Goal: Find specific page/section: Find specific page/section

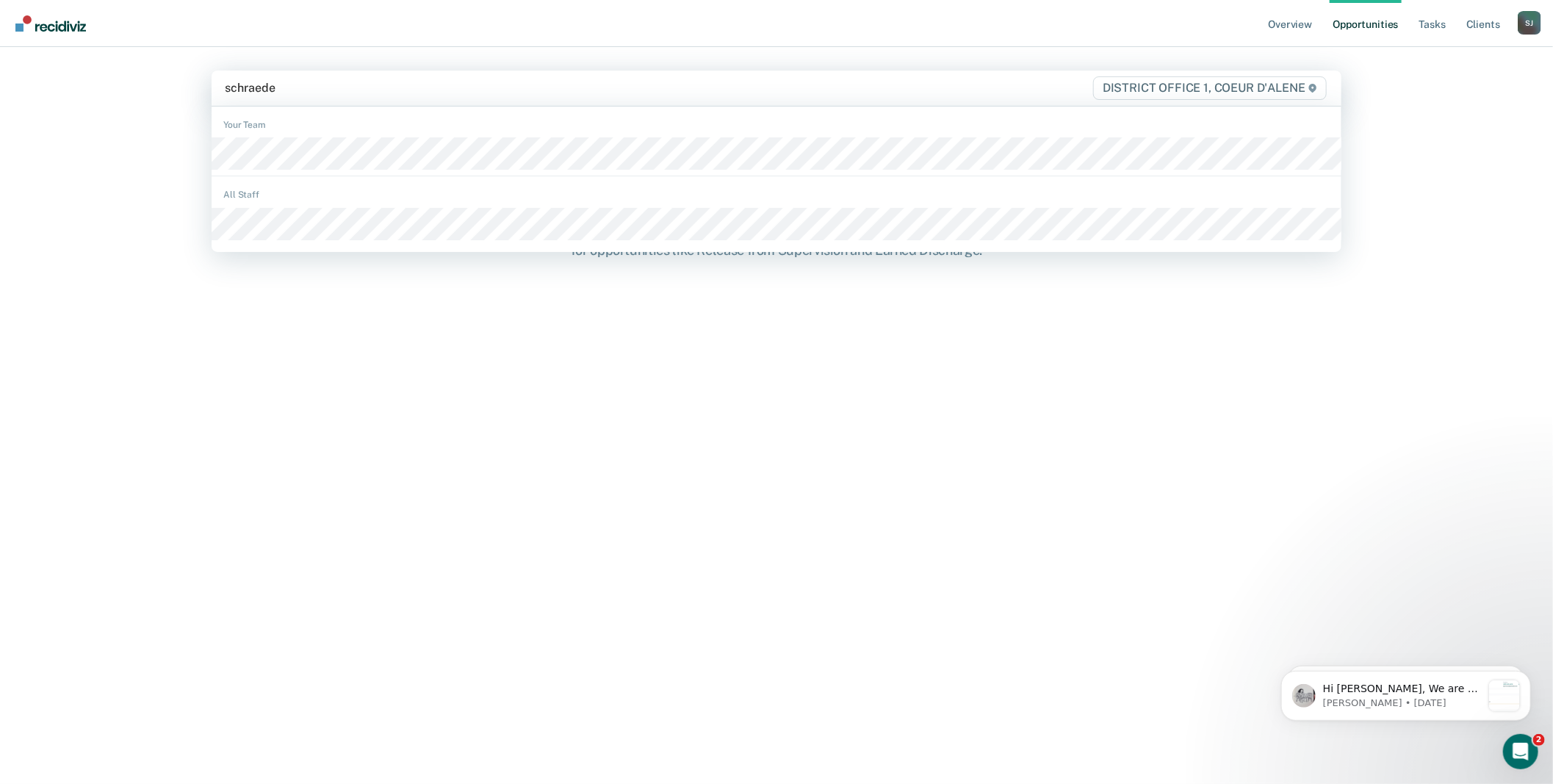
type input "[PERSON_NAME]"
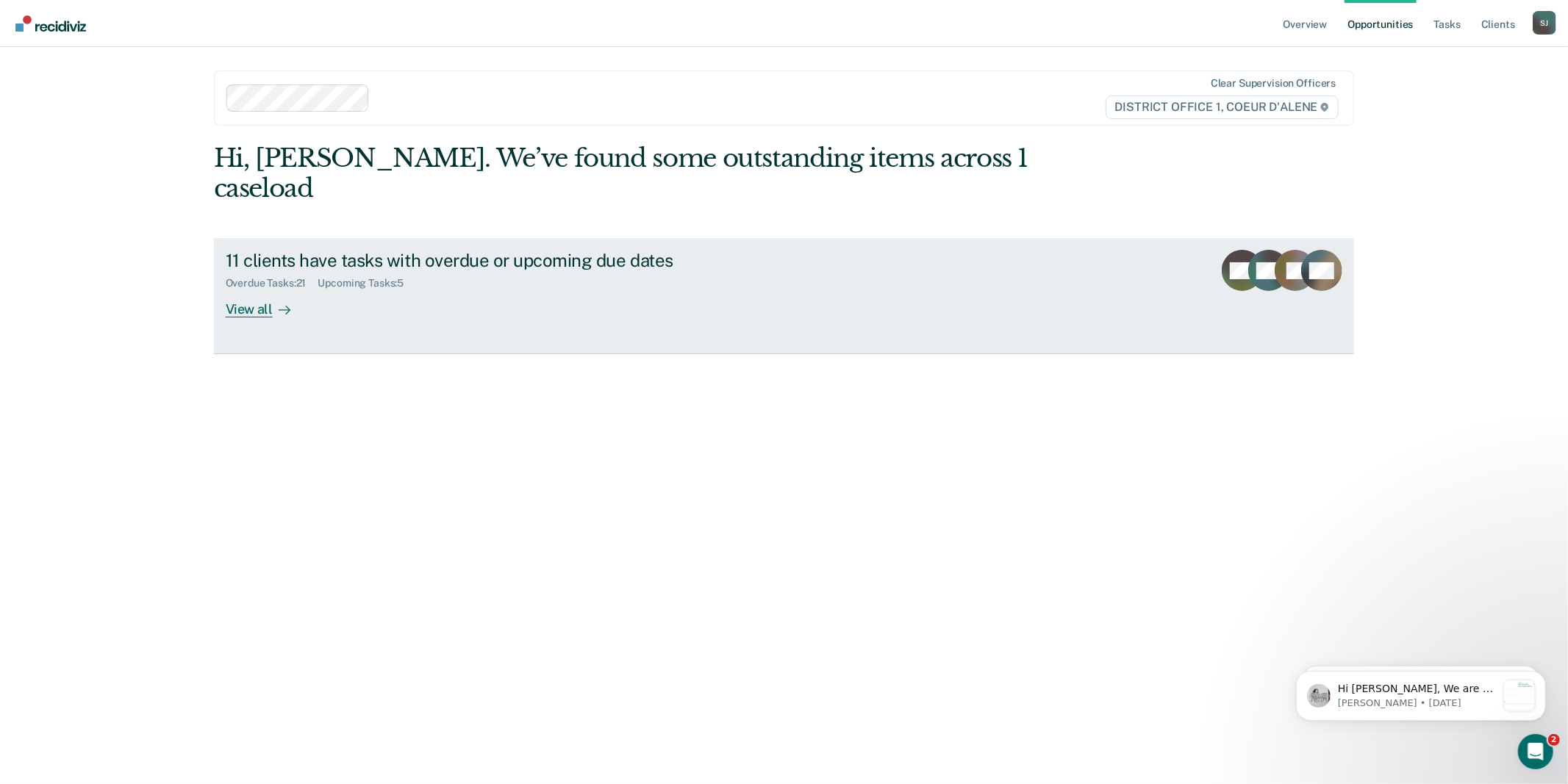
click at [274, 318] on div "View all" at bounding box center [267, 304] width 82 height 29
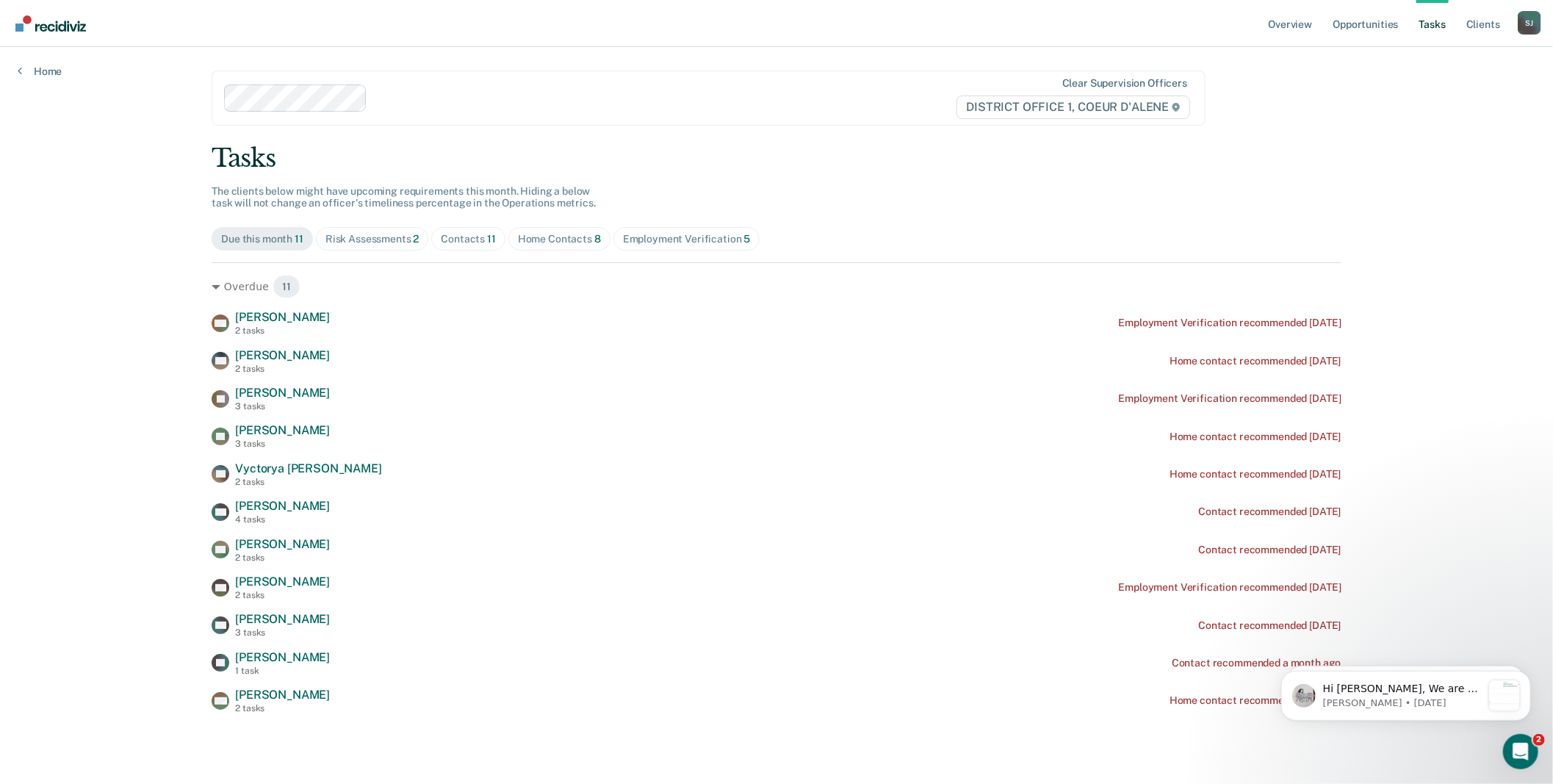
scroll to position [83, 0]
click at [420, 233] on div "Risk Assessments 2" at bounding box center [372, 239] width 94 height 12
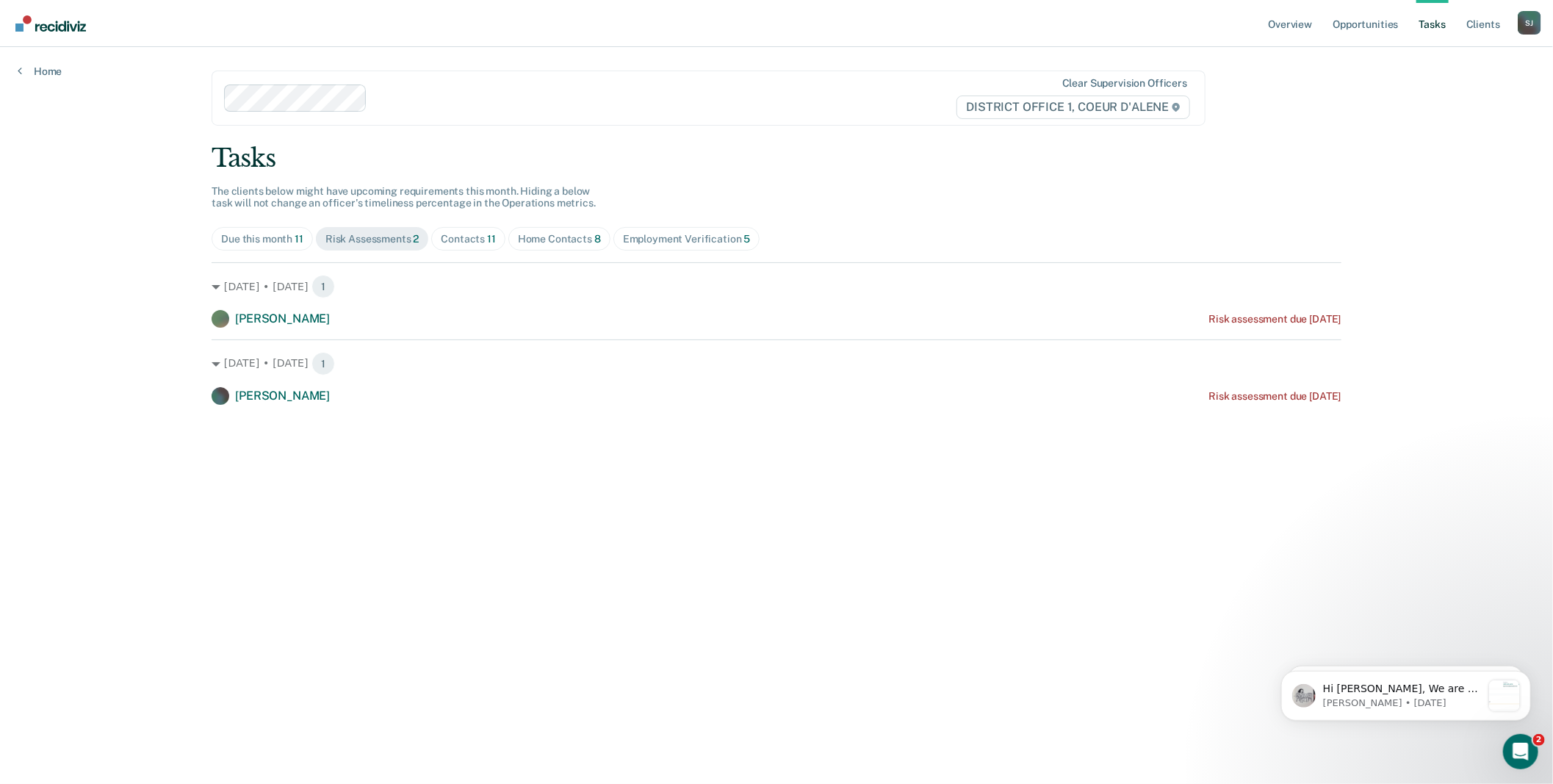
scroll to position [0, 0]
click at [498, 246] on div "Contacts 11" at bounding box center [471, 239] width 55 height 12
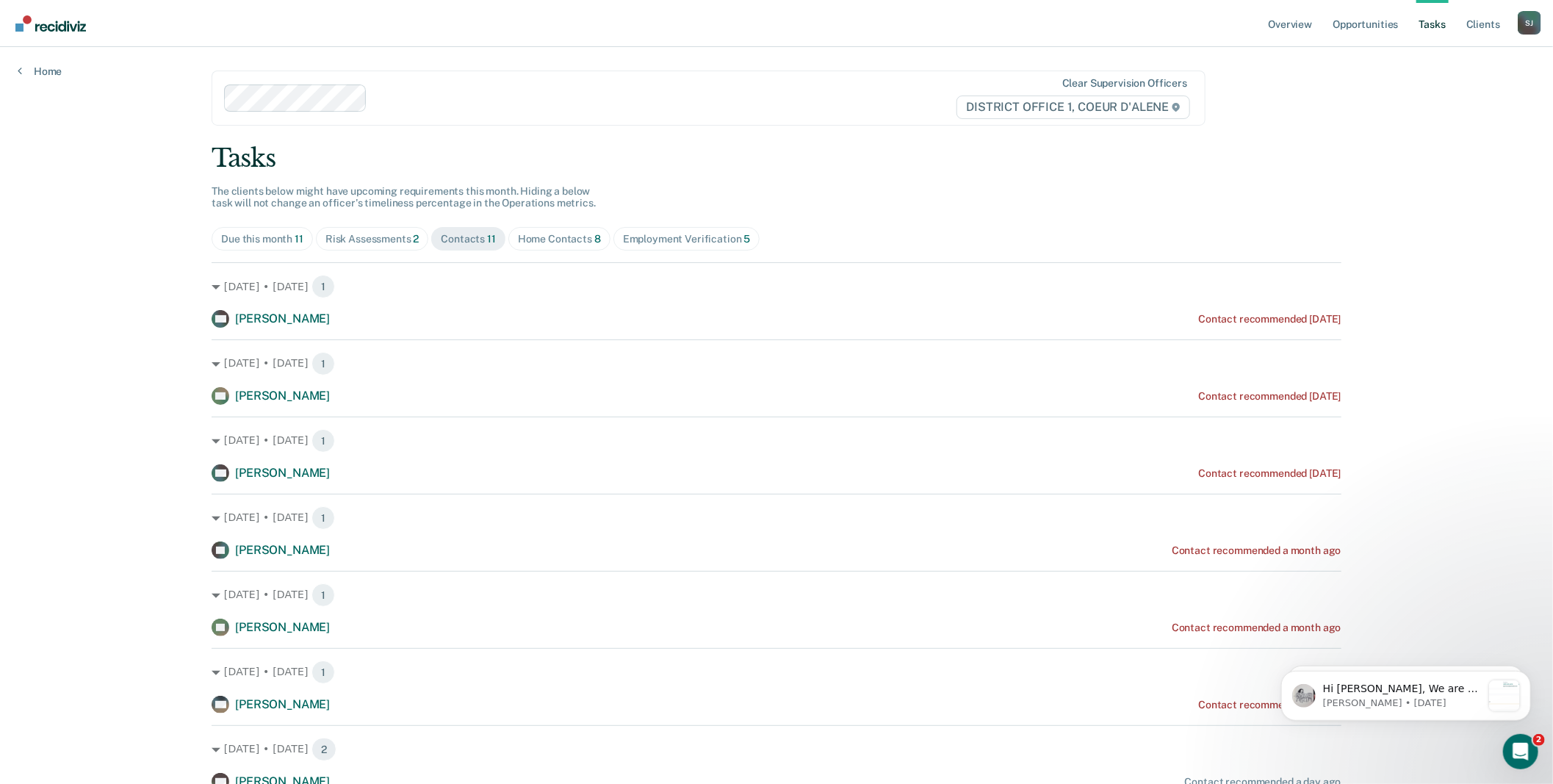
click at [409, 246] on div "Risk Assessments 2" at bounding box center [372, 239] width 94 height 12
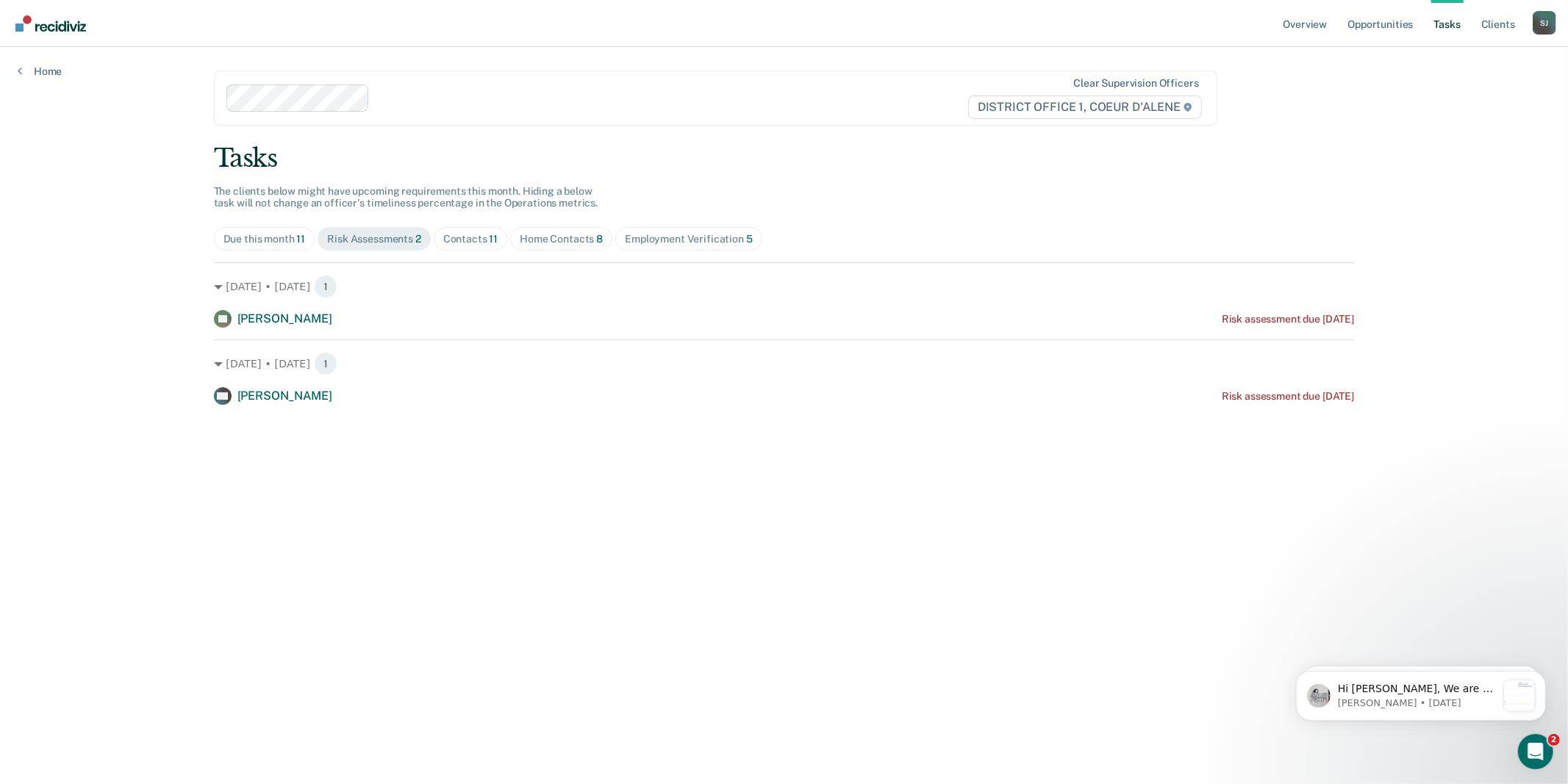
click at [498, 246] on div "Contacts 11" at bounding box center [471, 239] width 55 height 12
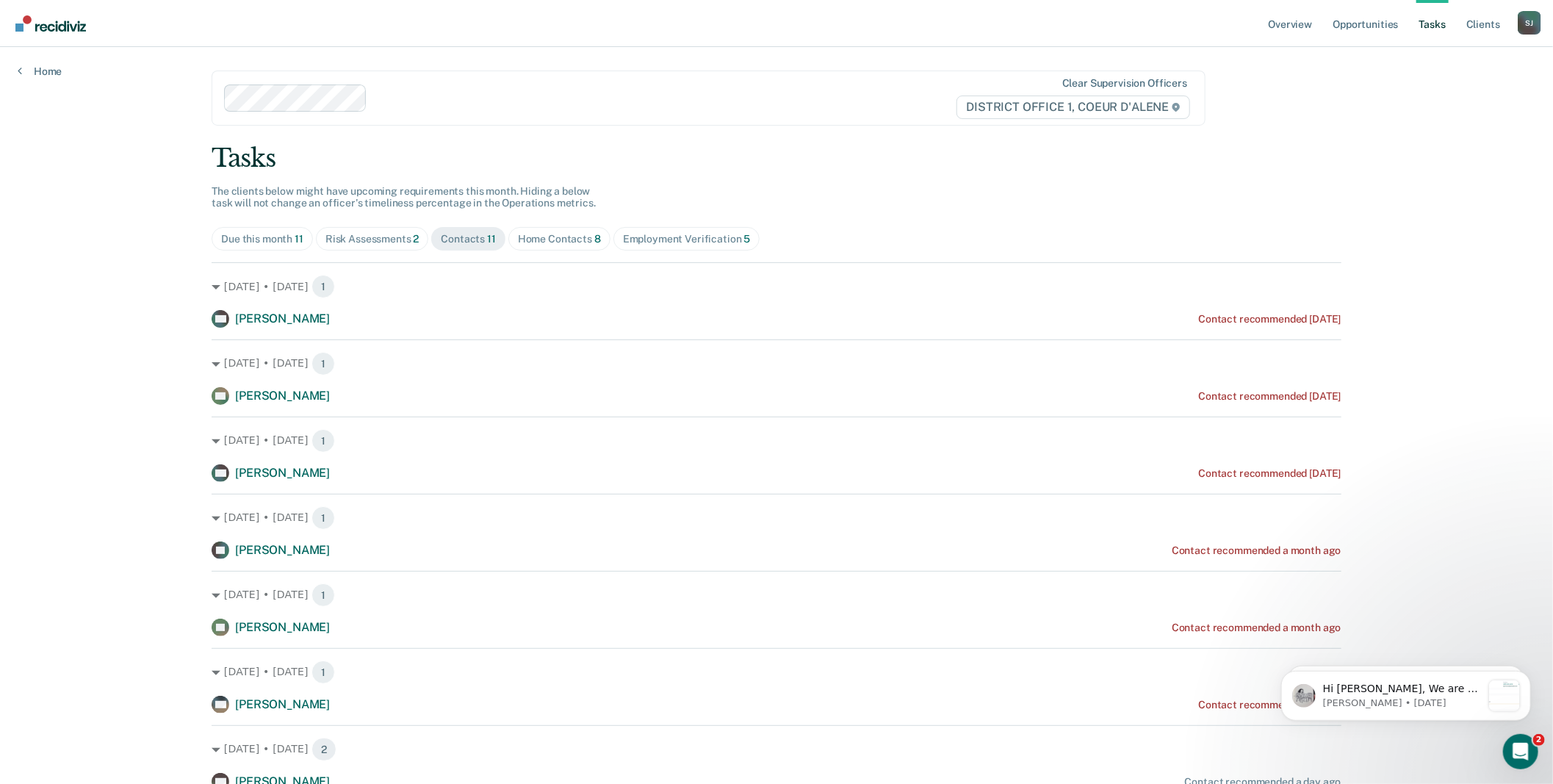
click at [601, 246] on div "Home Contacts 8" at bounding box center [559, 239] width 83 height 12
